Goal: Task Accomplishment & Management: Manage account settings

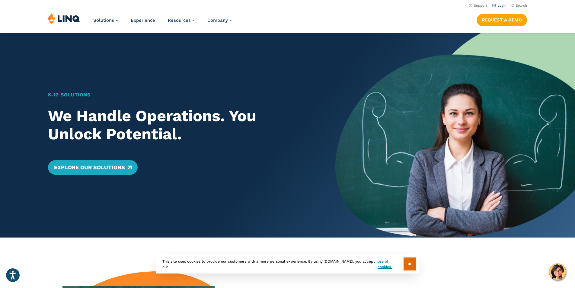
click at [499, 6] on link "Login" at bounding box center [499, 6] width 14 height 4
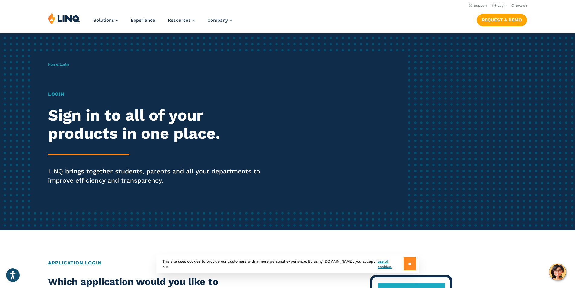
click at [409, 265] on input "**" at bounding box center [410, 263] width 12 height 13
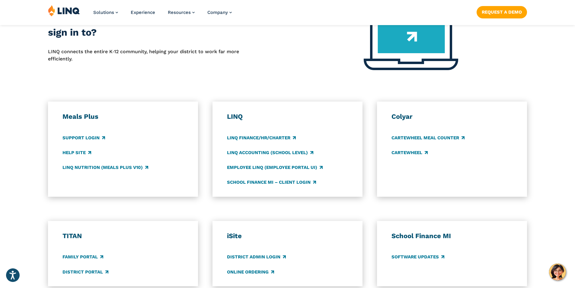
scroll to position [272, 0]
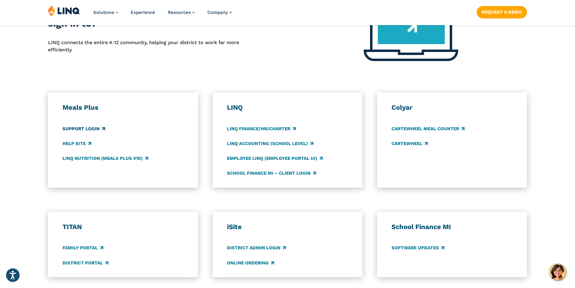
click at [88, 128] on link "Support Login" at bounding box center [83, 128] width 43 height 7
